Goal: Task Accomplishment & Management: Use online tool/utility

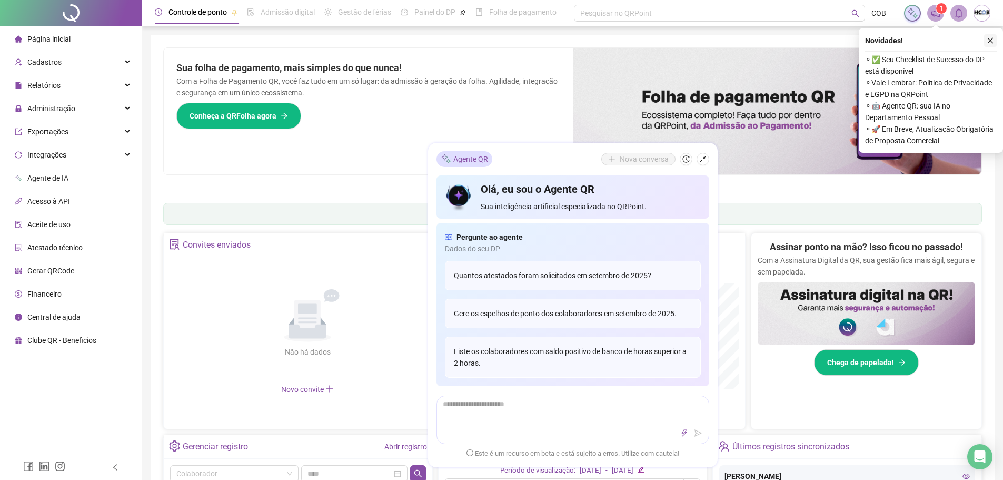
click at [992, 41] on icon "close" at bounding box center [990, 40] width 7 height 7
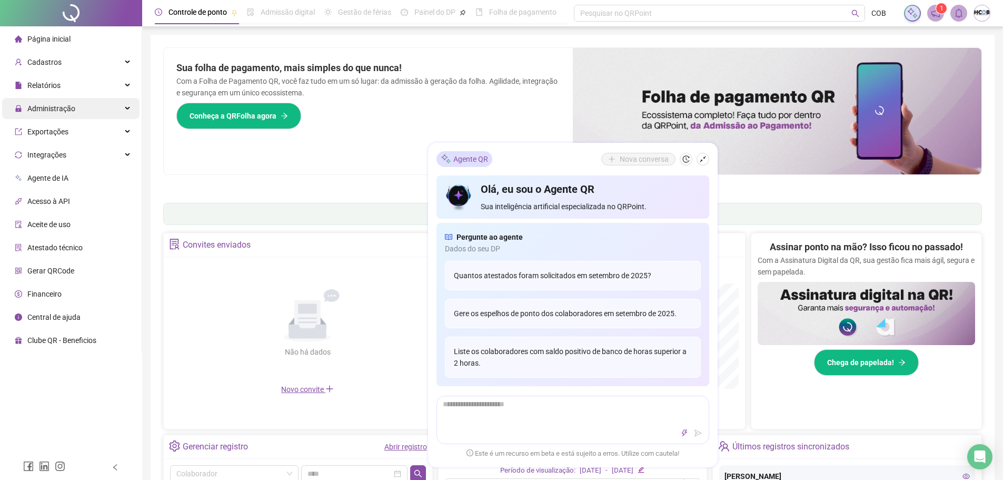
click at [59, 111] on span "Administração" at bounding box center [51, 108] width 48 height 8
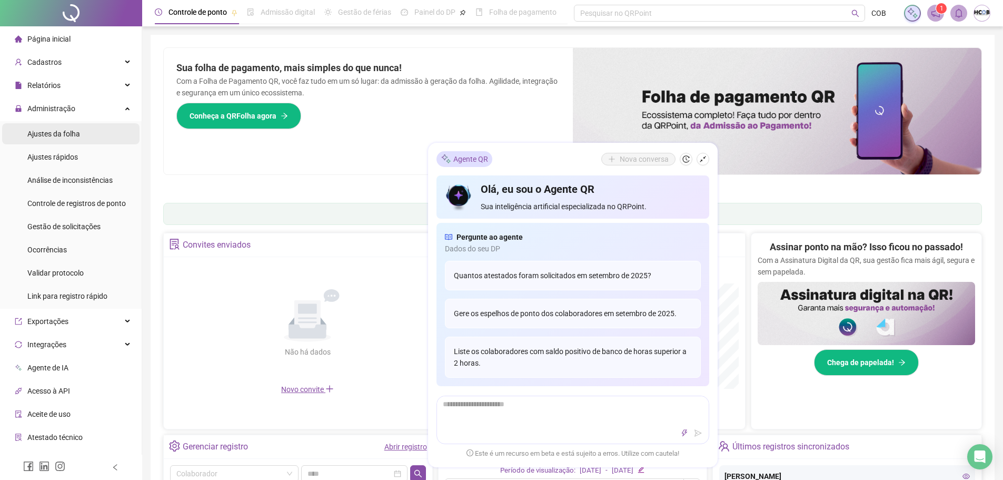
click at [59, 135] on span "Ajustes da folha" at bounding box center [53, 134] width 53 height 8
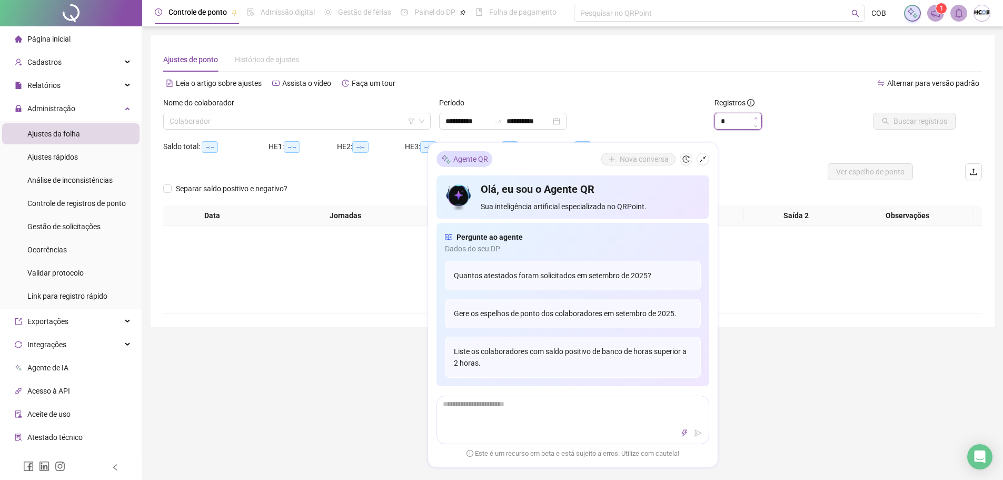
type input "*"
click at [754, 117] on icon "up" at bounding box center [756, 118] width 4 height 4
click at [324, 125] on input "search" at bounding box center [292, 121] width 245 height 16
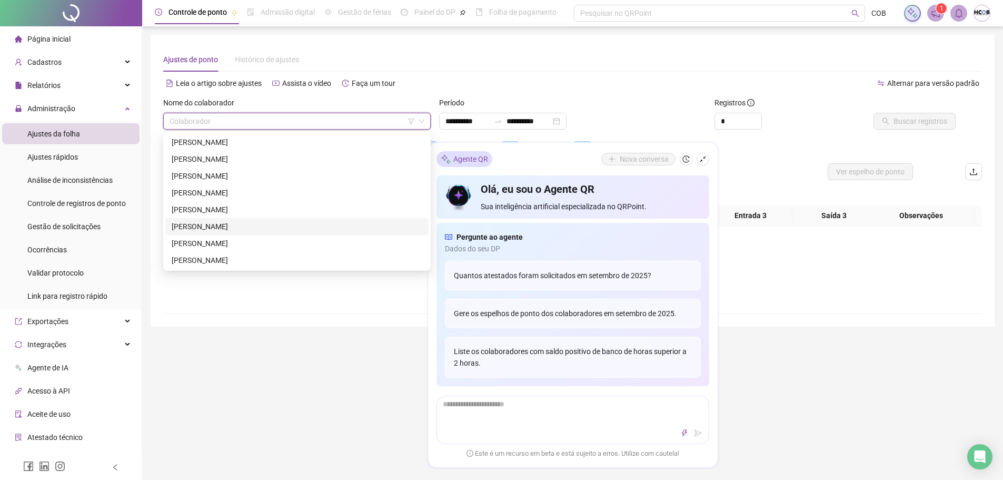
click at [187, 224] on div "[PERSON_NAME]" at bounding box center [297, 227] width 251 height 12
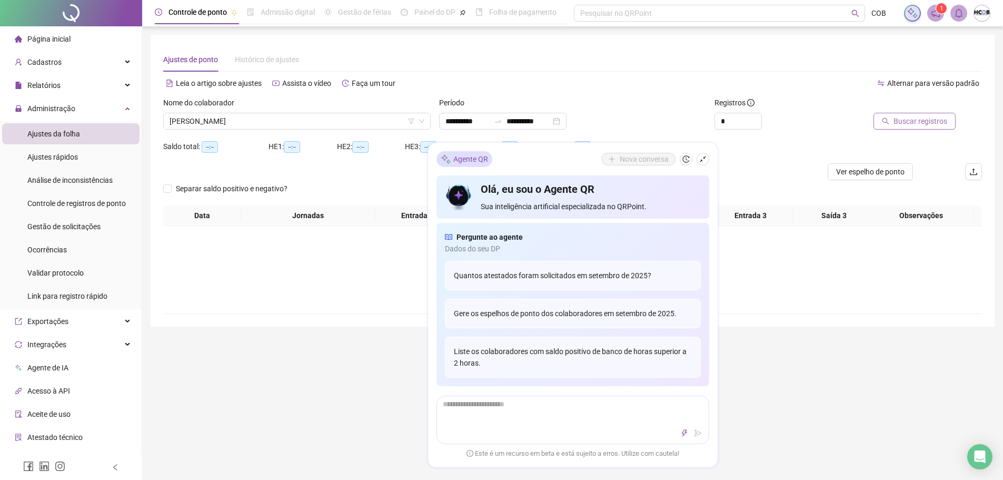
click at [918, 121] on span "Buscar registros" at bounding box center [920, 121] width 54 height 12
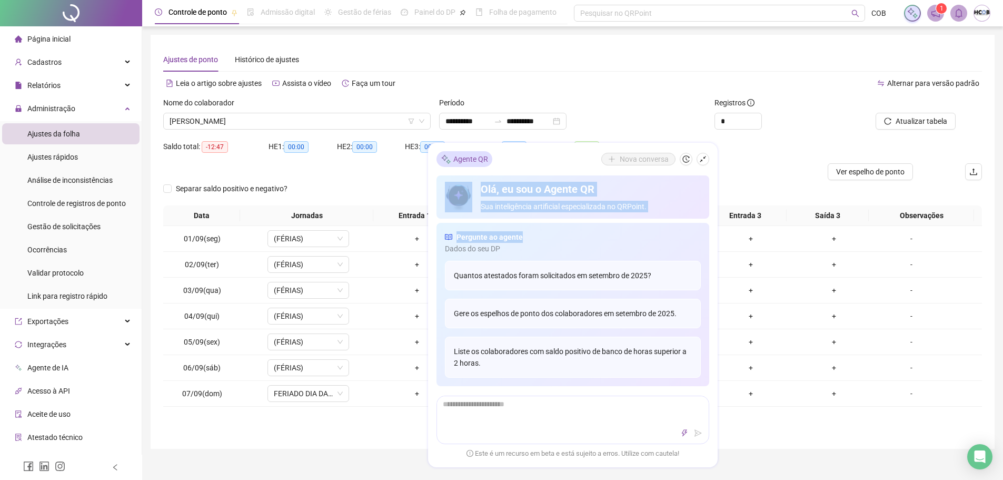
drag, startPoint x: 559, startPoint y: 155, endPoint x: 574, endPoint y: 222, distance: 68.1
click at [574, 222] on div "Agente QR Nova conversa Olá, eu sou o Agente QR Sua inteligência artificial esp…" at bounding box center [573, 305] width 290 height 324
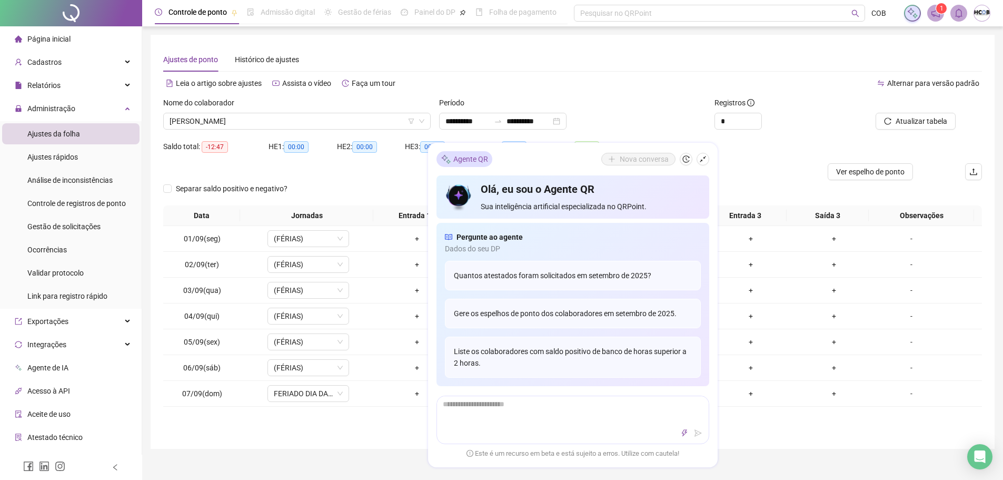
drag, startPoint x: 779, startPoint y: 469, endPoint x: 784, endPoint y: 467, distance: 5.5
click at [784, 467] on div "**********" at bounding box center [572, 409] width 861 height 818
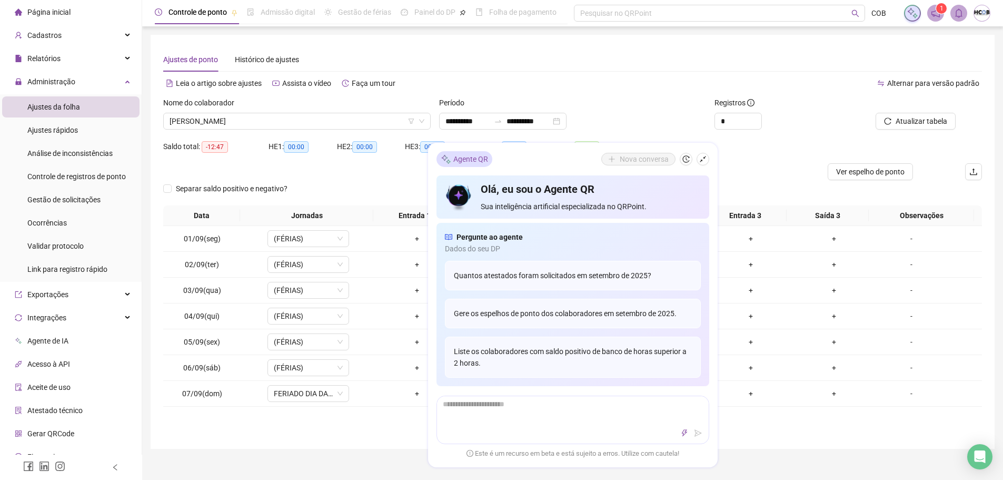
scroll to position [63, 0]
